Goal: Task Accomplishment & Management: Use online tool/utility

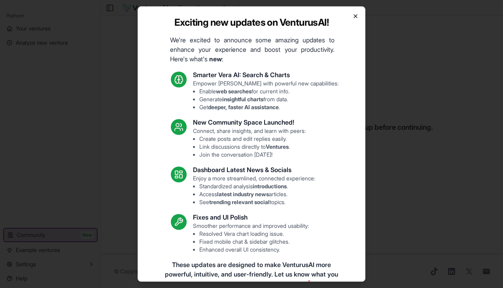
click at [354, 17] on icon "button" at bounding box center [355, 16] width 3 height 3
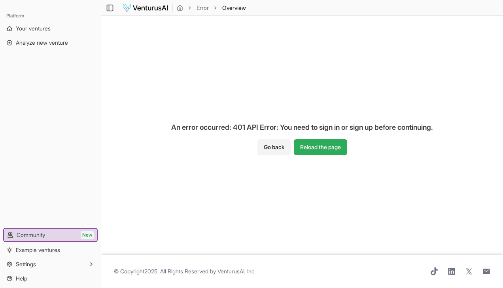
click at [315, 142] on button "Reload the page" at bounding box center [320, 147] width 53 height 16
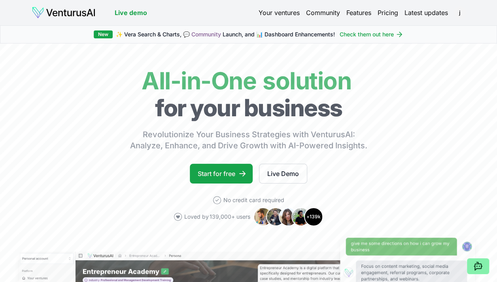
click at [281, 10] on link "Your ventures" at bounding box center [278, 12] width 41 height 9
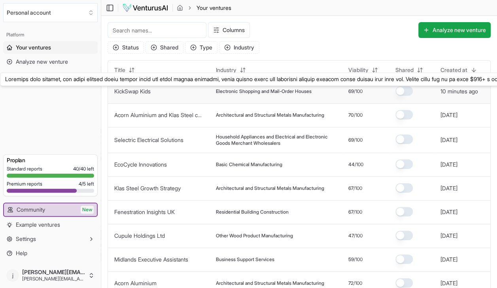
click at [131, 91] on link "KickSwap Kids" at bounding box center [132, 91] width 36 height 7
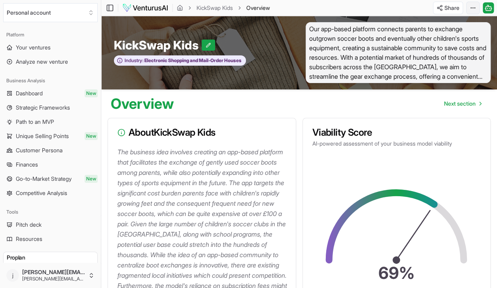
click at [471, 6] on html "Personal account Platform Your ventures Analyze new venture Business Analysis D…" at bounding box center [248, 144] width 497 height 288
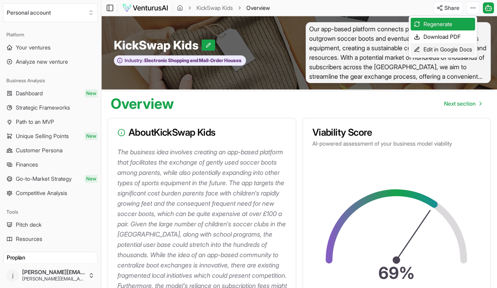
click at [442, 47] on div "Edit in Google Docs" at bounding box center [442, 49] width 64 height 13
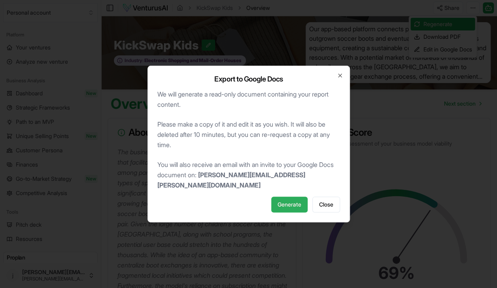
click at [297, 196] on button "Generate" at bounding box center [289, 204] width 36 height 16
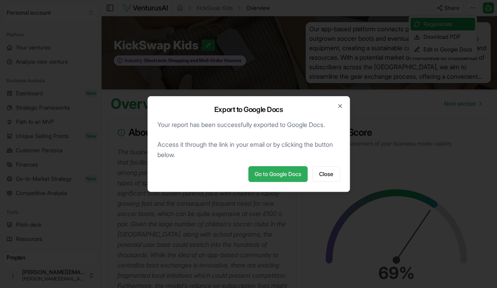
click at [291, 176] on link "Go to Google Docs" at bounding box center [277, 174] width 59 height 16
